Goal: Complete application form

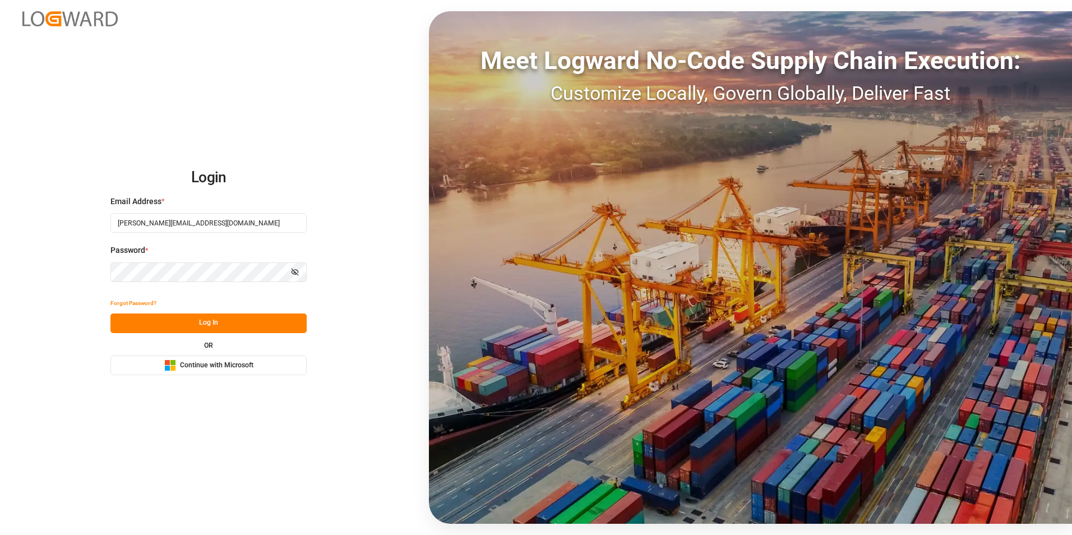
click at [207, 321] on button "Log In" at bounding box center [208, 323] width 196 height 20
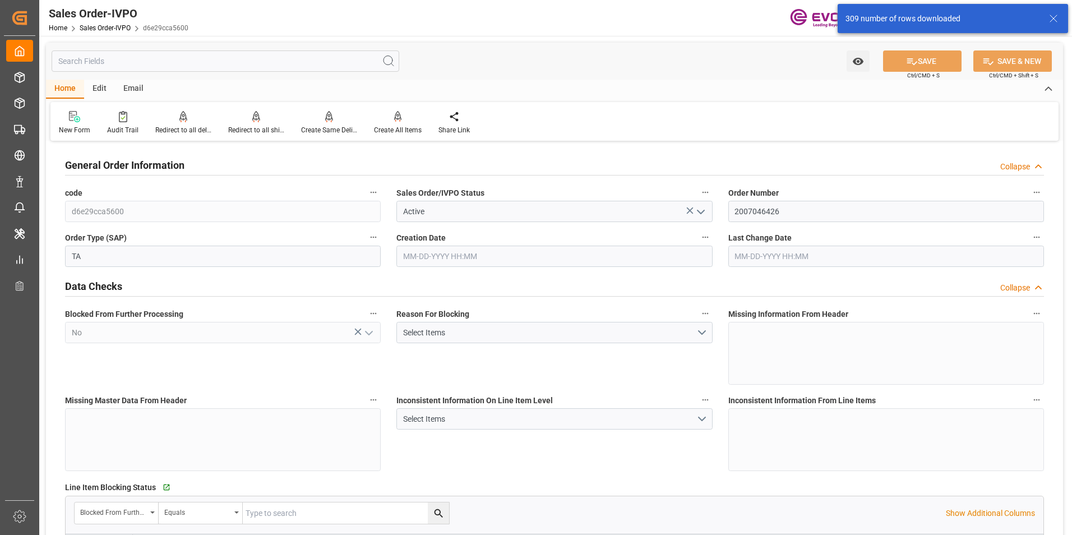
type input "COCTG"
type input "0"
type input "1"
type input "4751.68"
type input "[DATE] 18:02"
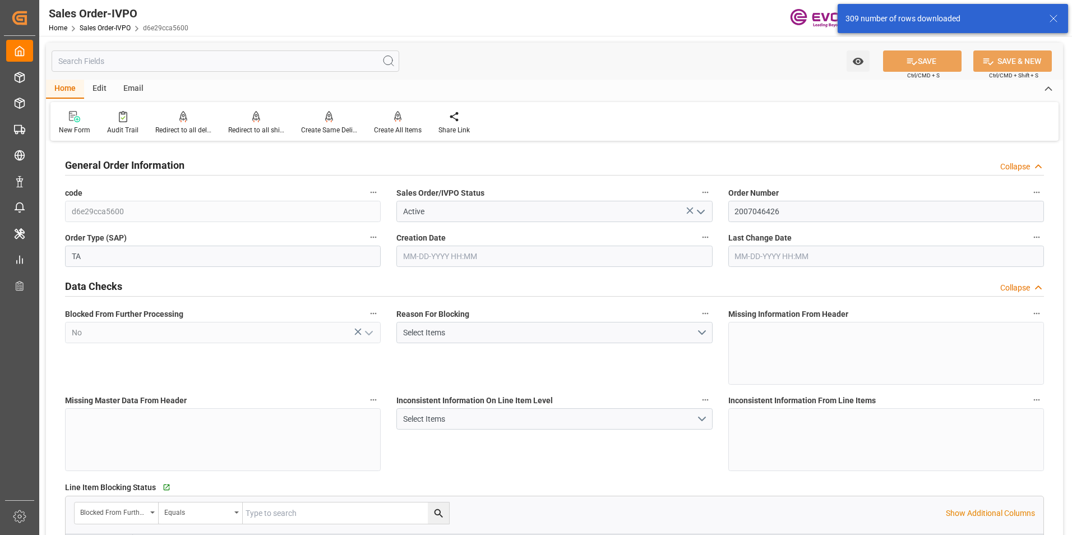
type input "[DATE] 17:43"
